Goal: Ask a question

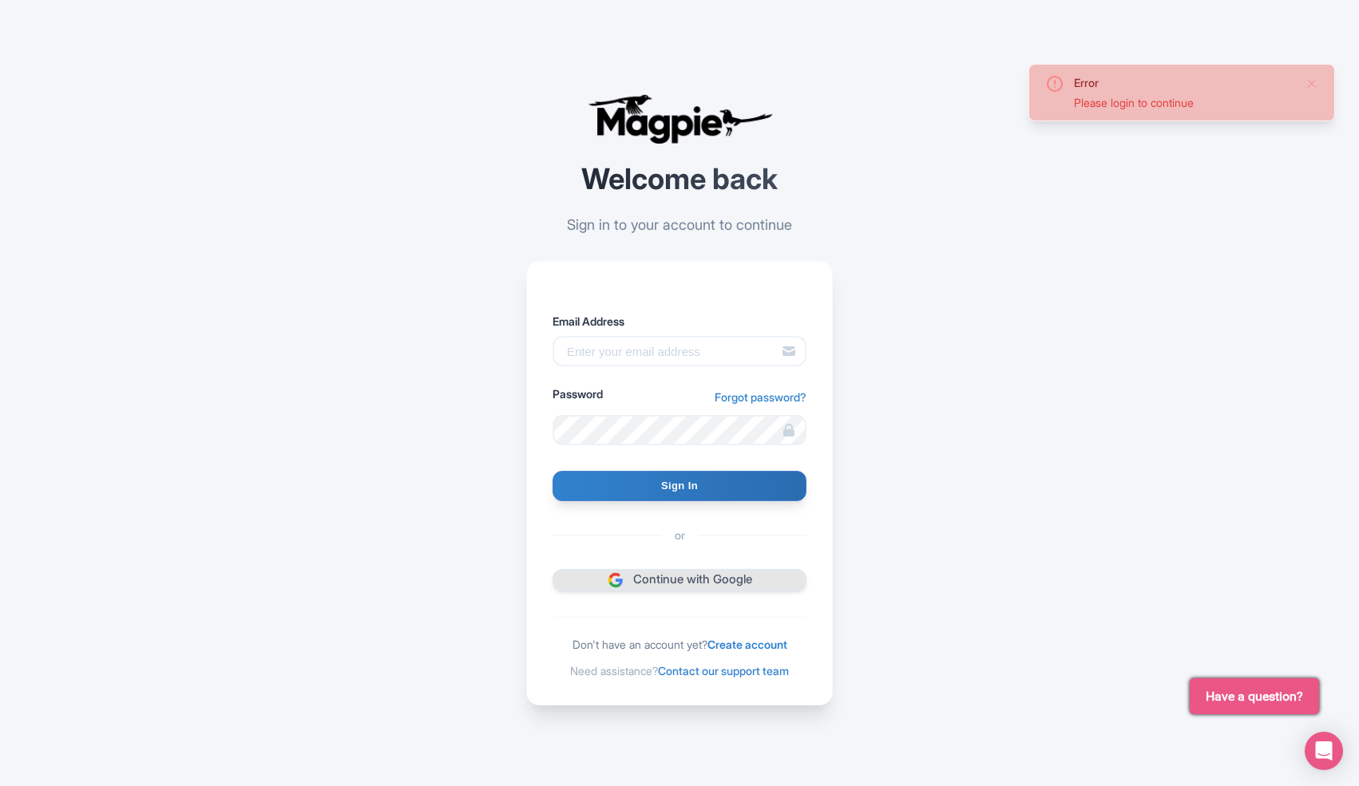
click at [774, 586] on link "Continue with Google" at bounding box center [679, 580] width 254 height 22
click at [1331, 750] on icon "Open Intercom Messenger" at bounding box center [1323, 751] width 21 height 21
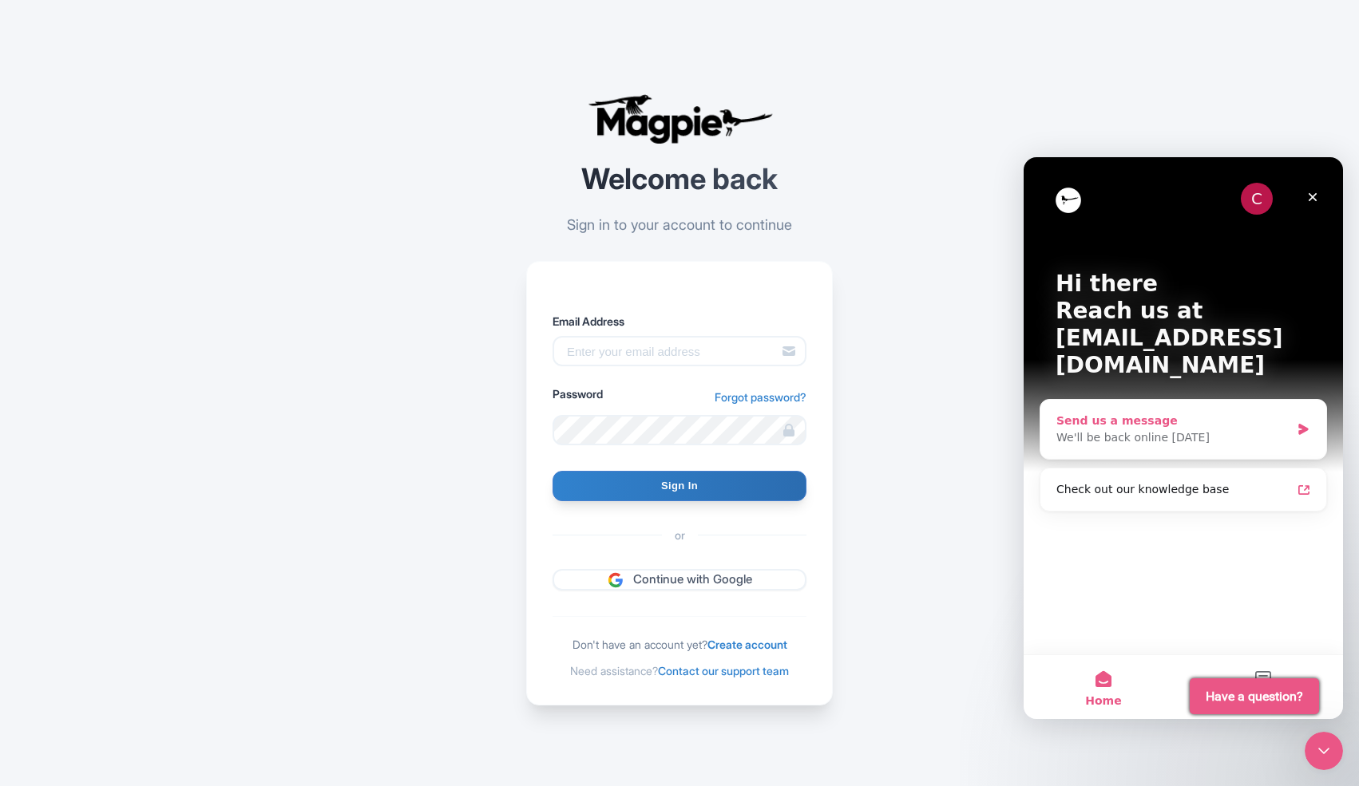
click at [1181, 413] on div "Send us a message" at bounding box center [1173, 421] width 234 height 17
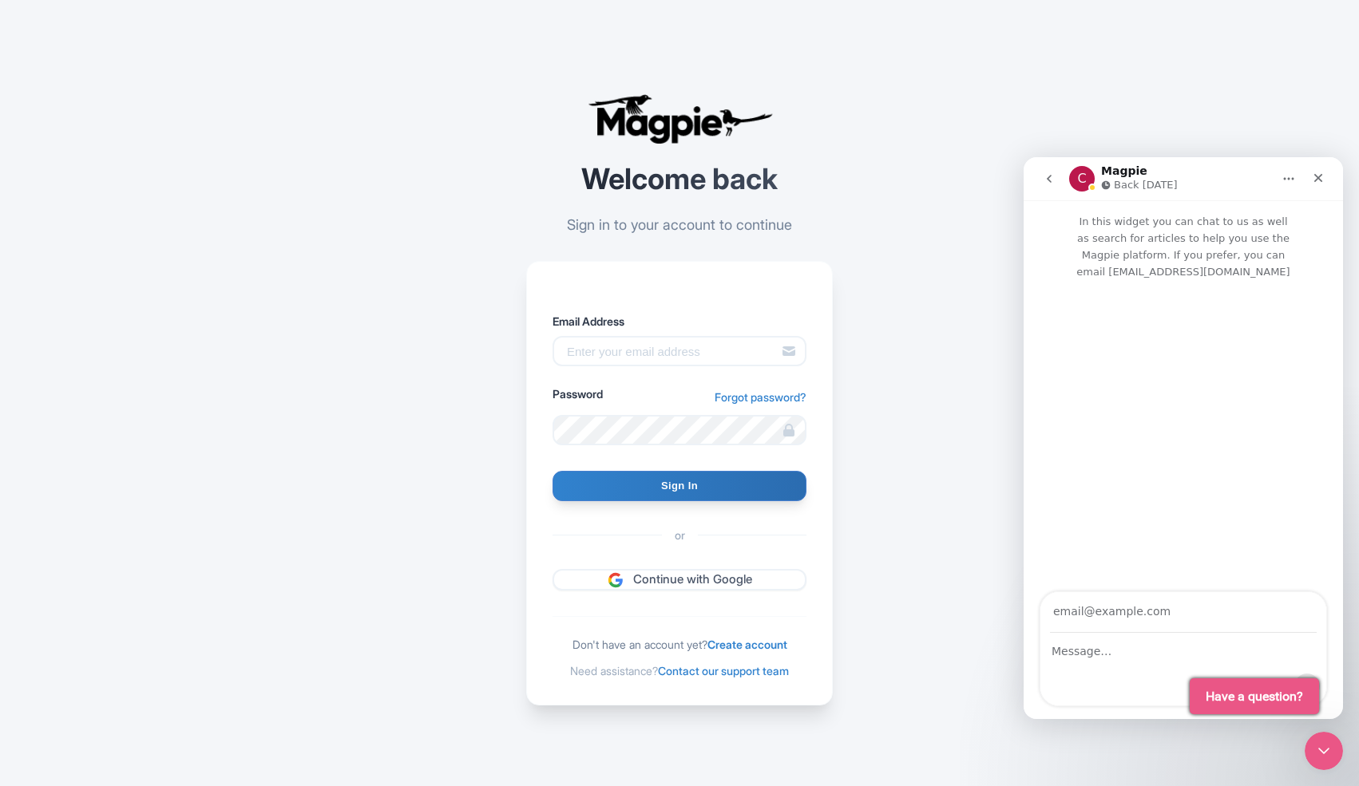
type input "the.tala.tala@gmail.com"
click at [1077, 660] on textarea "Message…" at bounding box center [1183, 647] width 286 height 27
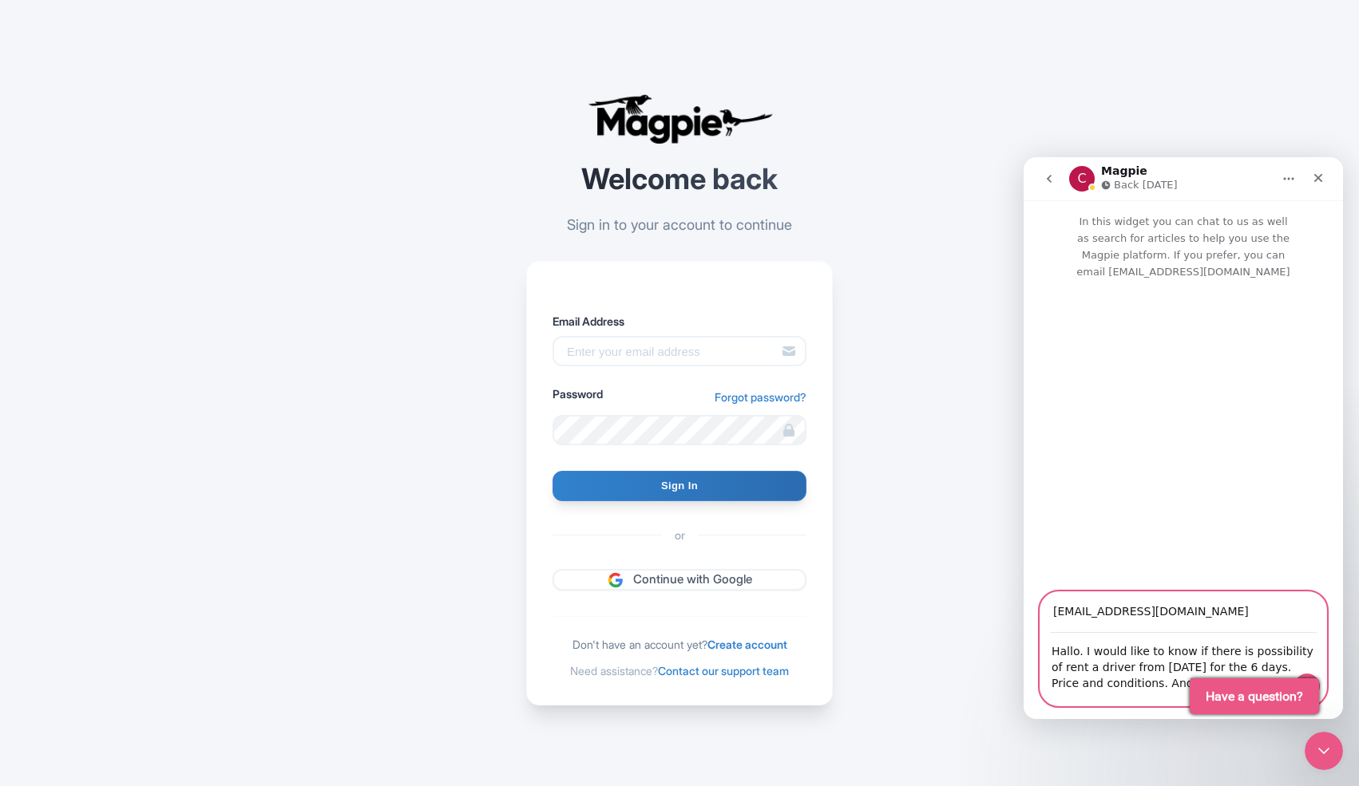
type textarea "Hallo. I would like to know if there is possibility of rent a driver from 27 Oc…"
